Goal: Information Seeking & Learning: Learn about a topic

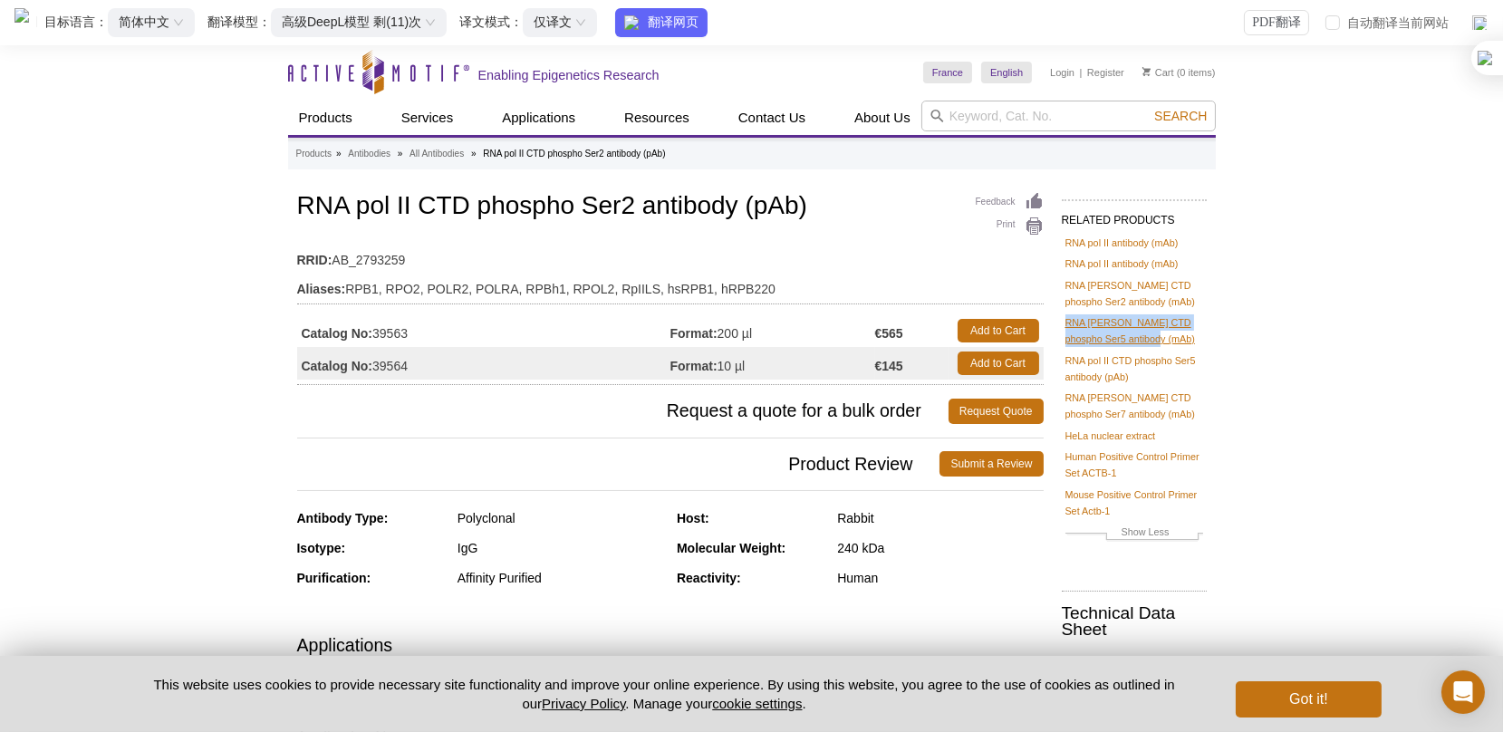
drag, startPoint x: 1069, startPoint y: 320, endPoint x: 1135, endPoint y: 338, distance: 68.6
copy link "RNA [PERSON_NAME] CTD phospho Ser5 antibody (mAb)"
click at [1150, 321] on link "RNA [PERSON_NAME] CTD phospho Ser5 antibody (mAb)" at bounding box center [1134, 330] width 138 height 33
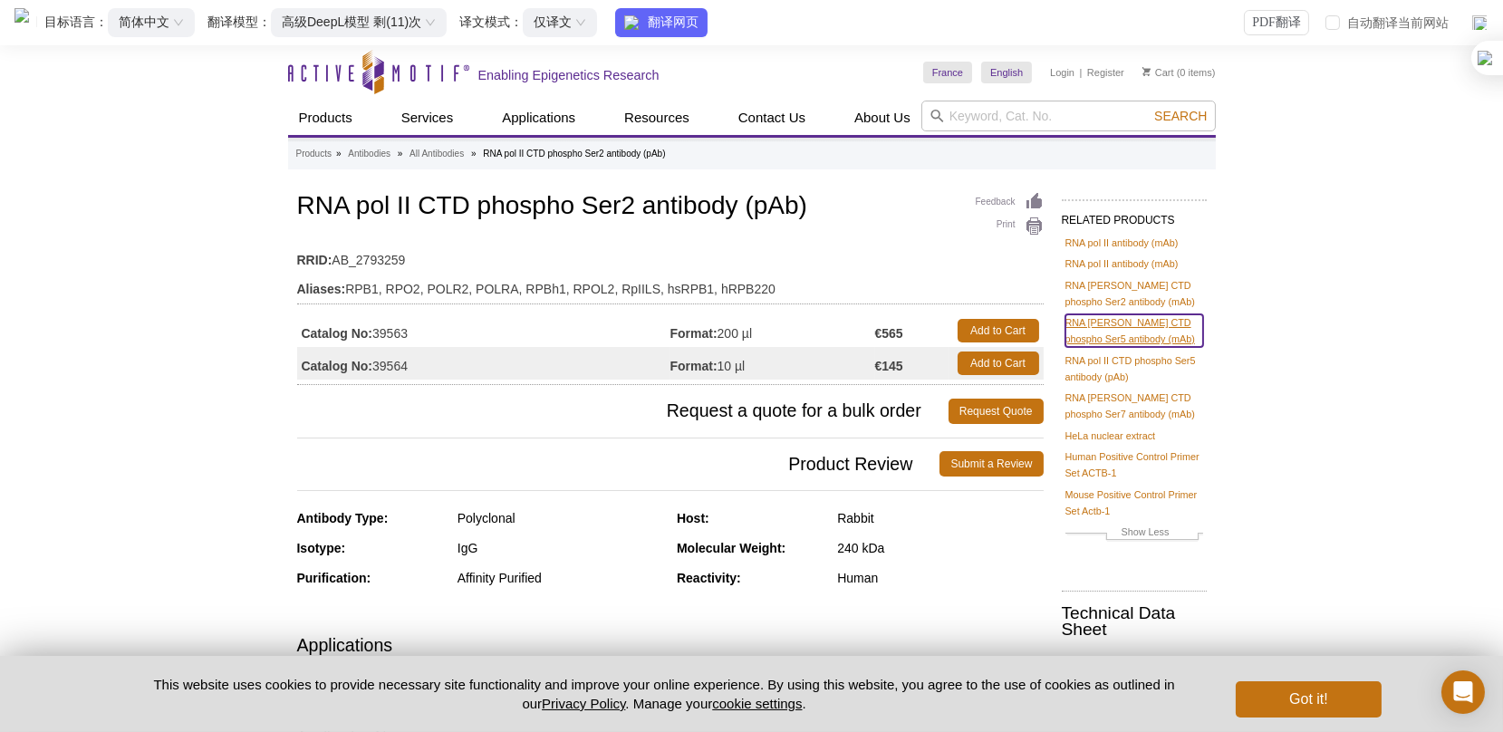
click at [1091, 328] on link "RNA [PERSON_NAME] CTD phospho Ser5 antibody (mAb)" at bounding box center [1134, 330] width 138 height 33
